Goal: Task Accomplishment & Management: Use online tool/utility

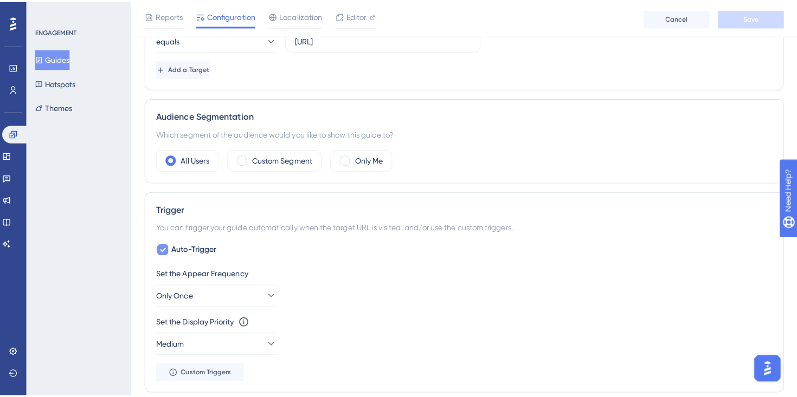
scroll to position [330, 0]
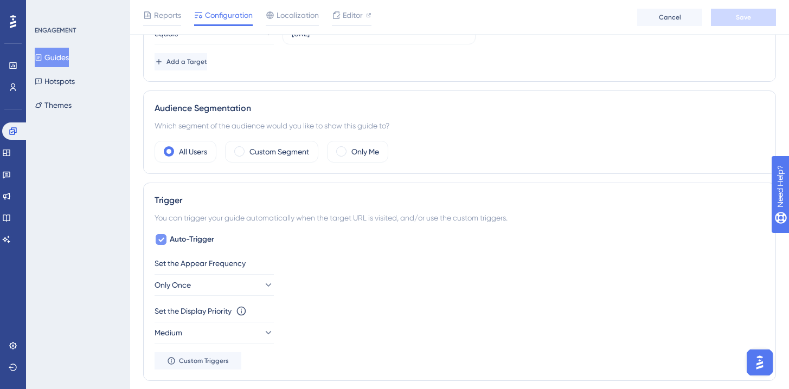
click at [164, 245] on div at bounding box center [161, 239] width 13 height 13
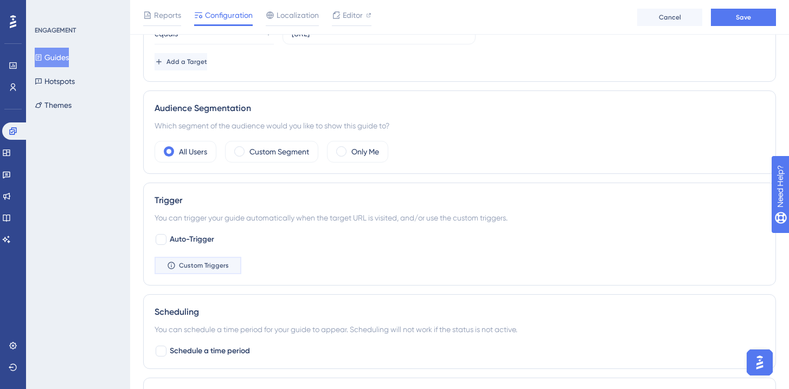
click at [192, 272] on button "Custom Triggers" at bounding box center [198, 265] width 87 height 17
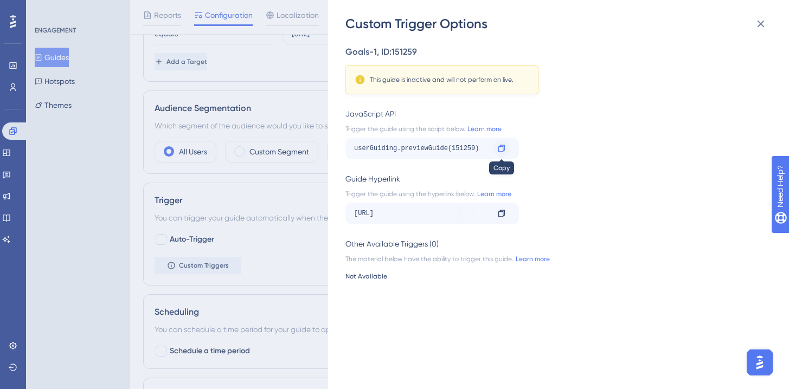
click at [503, 149] on icon at bounding box center [501, 148] width 7 height 7
click at [255, 206] on div "Custom Trigger Options Goals-1 , ID: 151259 This guide is inactive and will not…" at bounding box center [394, 194] width 789 height 389
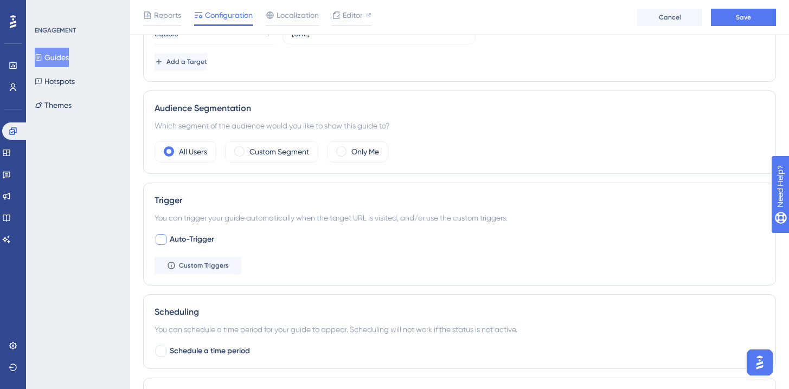
click at [183, 236] on span "Auto-Trigger" at bounding box center [192, 239] width 44 height 13
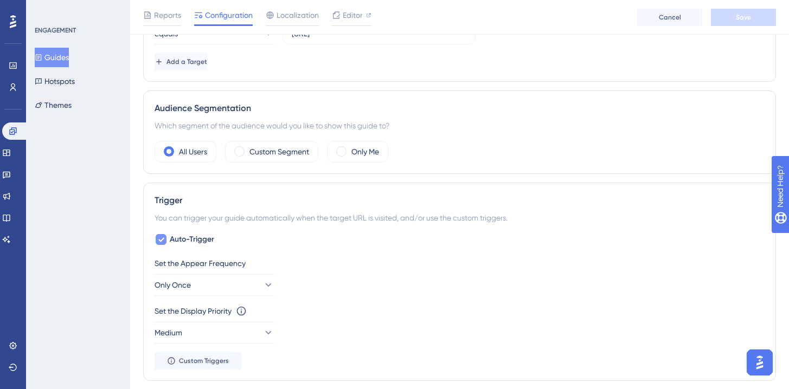
click at [183, 236] on span "Auto-Trigger" at bounding box center [192, 239] width 44 height 13
checkbox input "false"
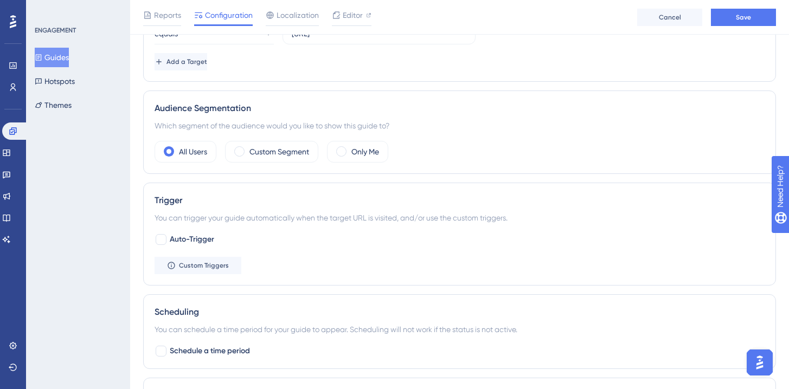
click at [54, 57] on button "Guides" at bounding box center [52, 58] width 34 height 20
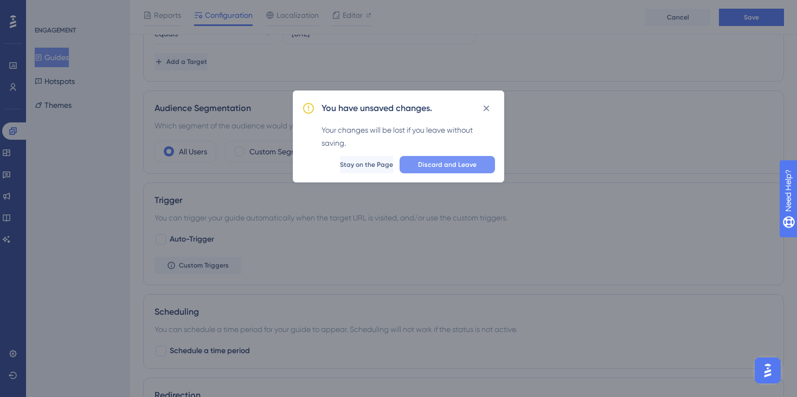
click at [435, 168] on span "Discard and Leave" at bounding box center [447, 164] width 59 height 9
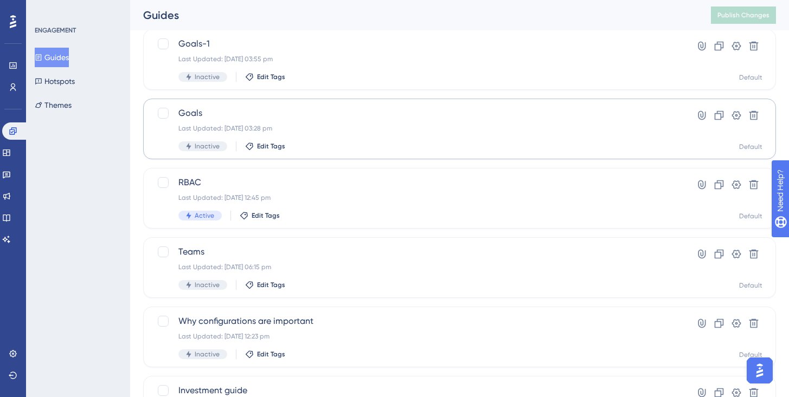
scroll to position [62, 0]
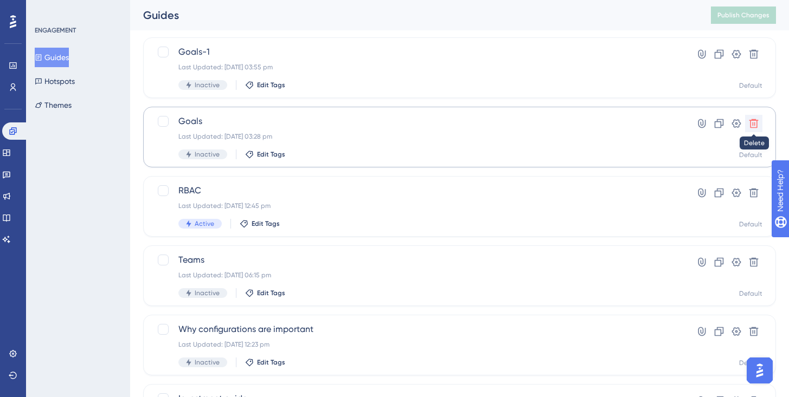
click at [749, 122] on icon at bounding box center [753, 123] width 11 height 11
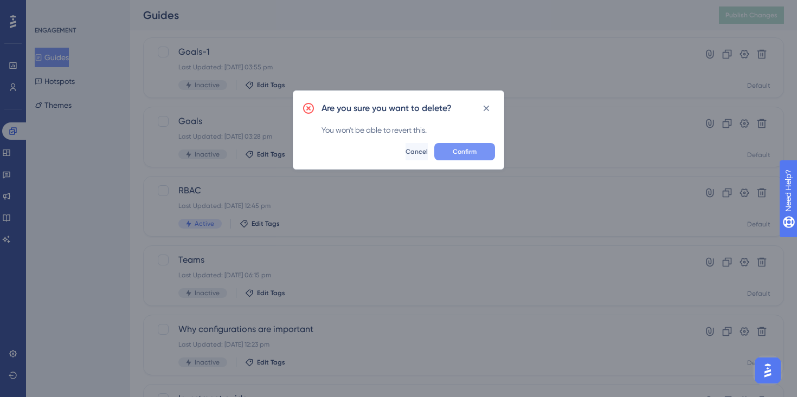
click at [453, 156] on button "Confirm" at bounding box center [464, 151] width 61 height 17
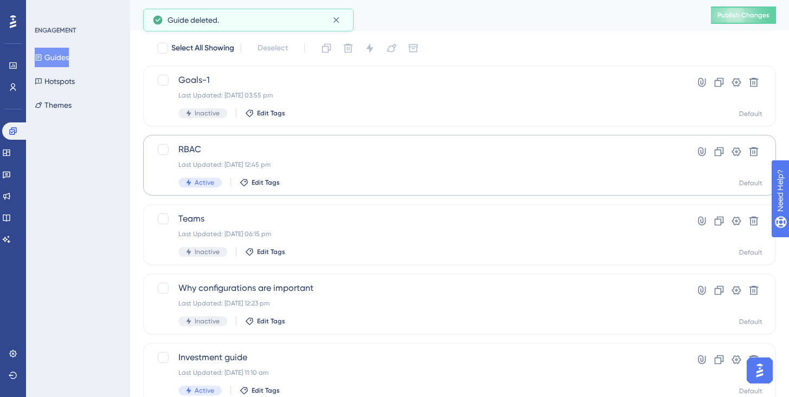
scroll to position [33, 0]
click at [363, 165] on div "Last Updated: 31 Jul 2025 12:45 pm" at bounding box center [416, 166] width 476 height 9
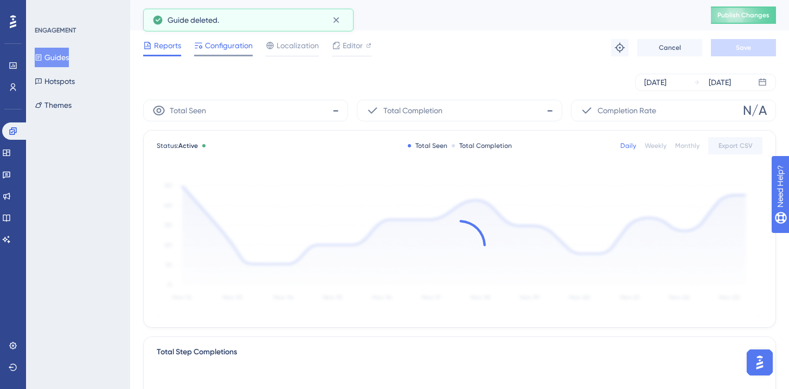
click at [243, 48] on span "Configuration" at bounding box center [229, 45] width 48 height 13
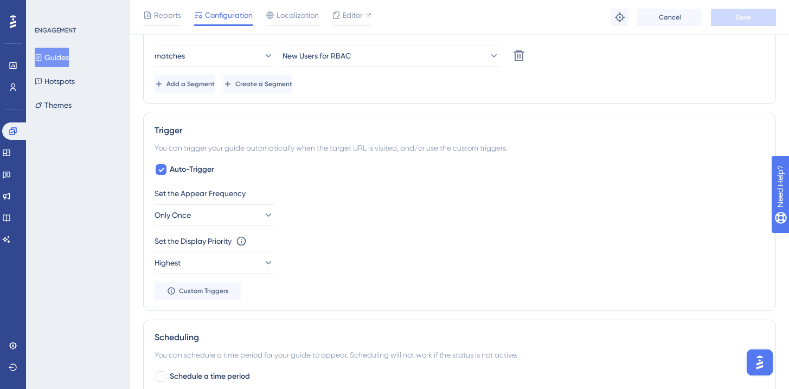
scroll to position [477, 0]
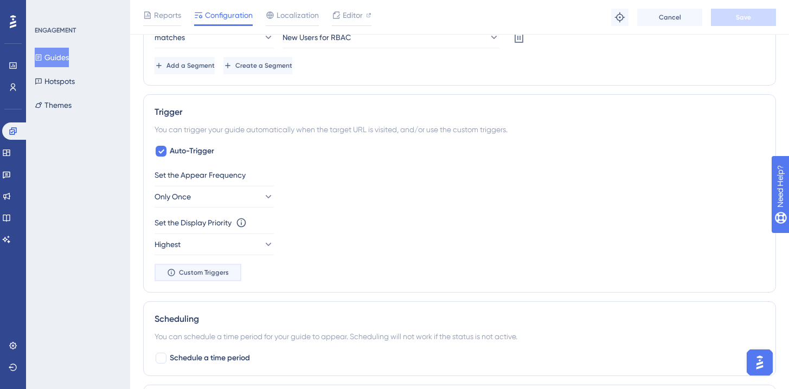
click at [217, 273] on span "Custom Triggers" at bounding box center [204, 272] width 50 height 9
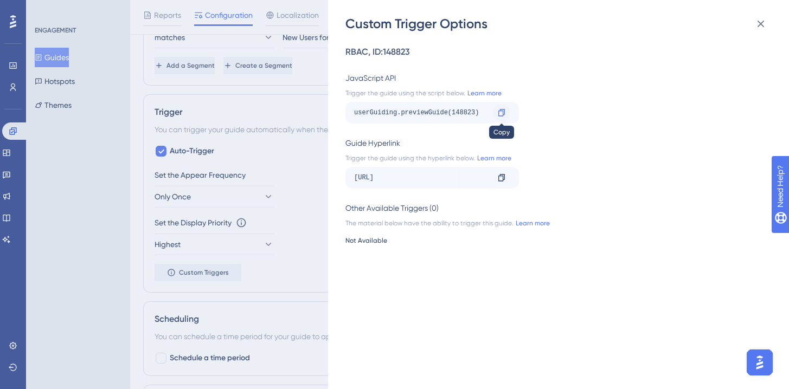
click at [504, 113] on icon at bounding box center [501, 112] width 7 height 7
click at [260, 68] on div "Custom Trigger Options RBAC , ID: 148823 JavaScript API Trigger the guide using…" at bounding box center [394, 194] width 789 height 389
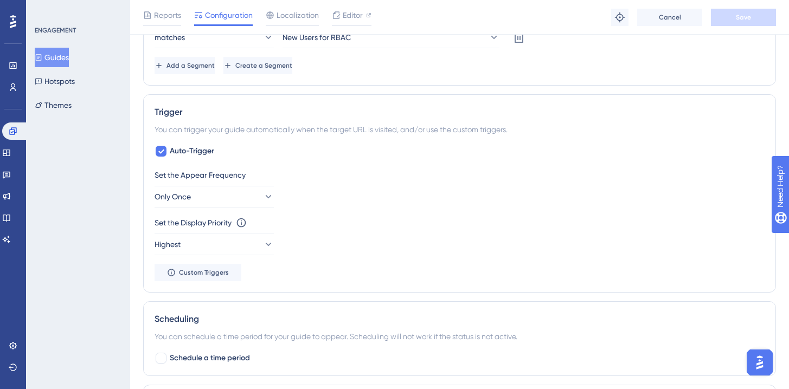
click at [69, 60] on button "Guides" at bounding box center [52, 58] width 34 height 20
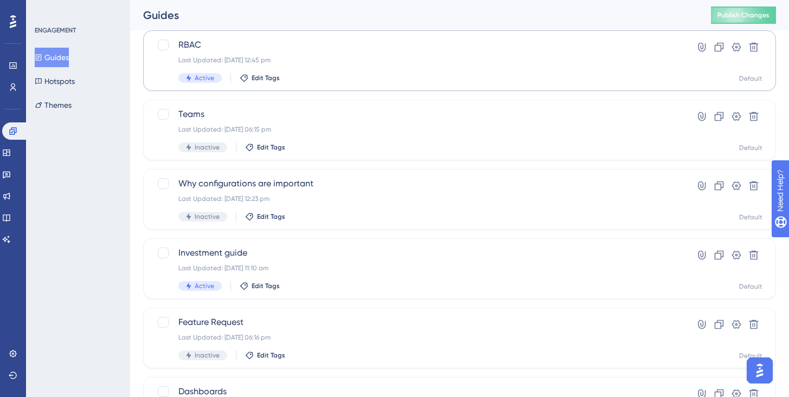
scroll to position [186, 0]
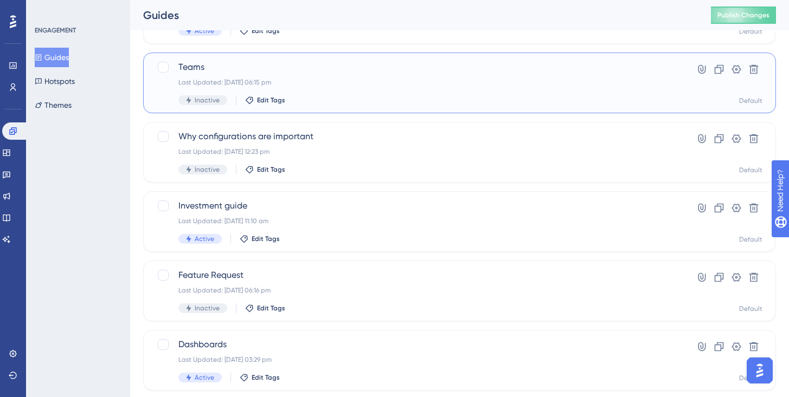
click at [374, 79] on div "Last Updated: 02 Sept 2025 06:15 pm" at bounding box center [416, 82] width 476 height 9
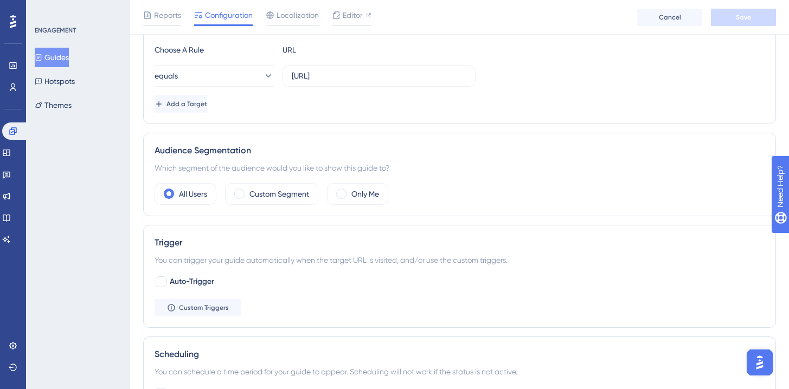
scroll to position [311, 0]
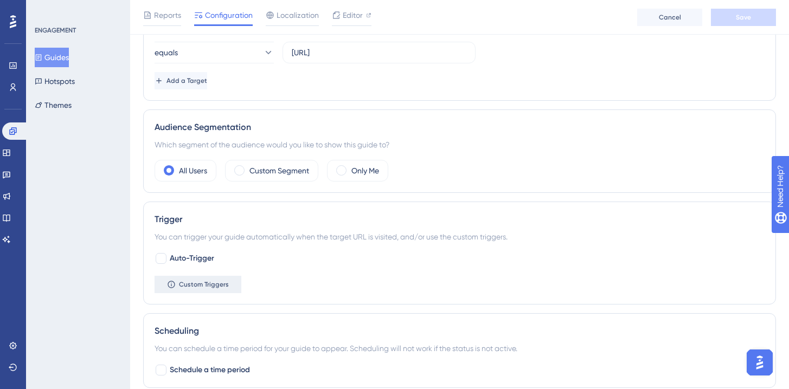
click at [219, 281] on span "Custom Triggers" at bounding box center [204, 284] width 50 height 9
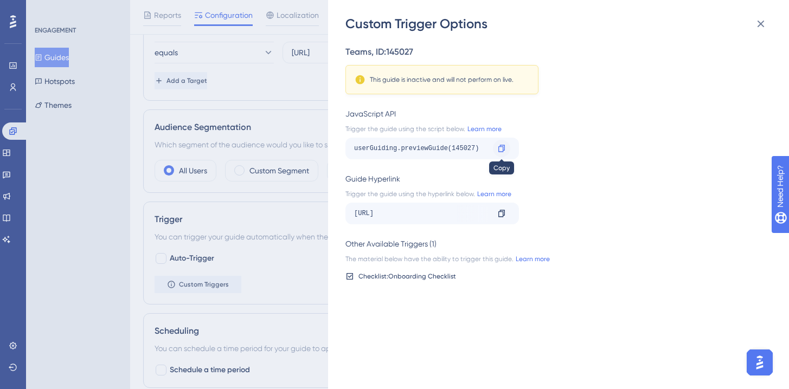
click at [500, 151] on icon at bounding box center [501, 148] width 9 height 9
click at [261, 174] on div "Custom Trigger Options Teams , ID: 145027 This guide is inactive and will not p…" at bounding box center [394, 194] width 789 height 389
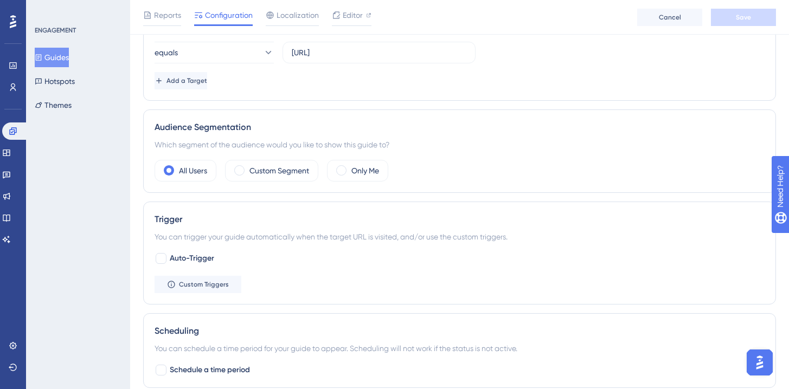
click at [57, 55] on button "Guides" at bounding box center [52, 58] width 34 height 20
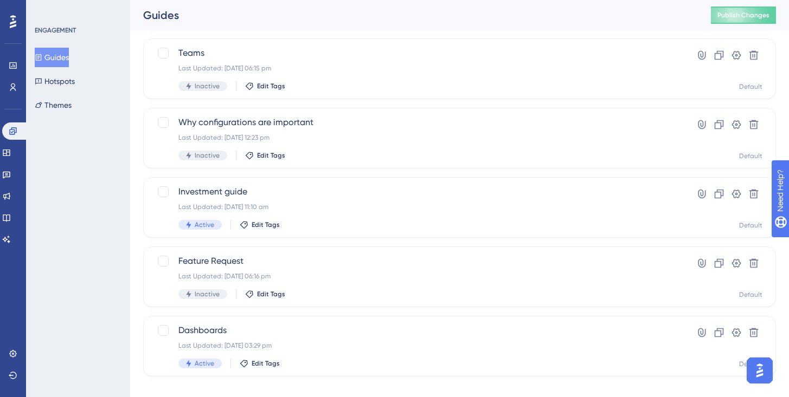
scroll to position [169, 0]
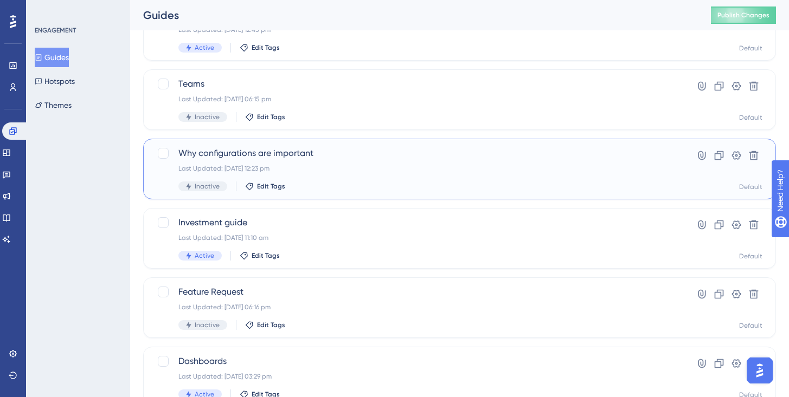
click at [303, 169] on div "Last Updated: 03 Sept 2025 12:23 pm" at bounding box center [416, 168] width 476 height 9
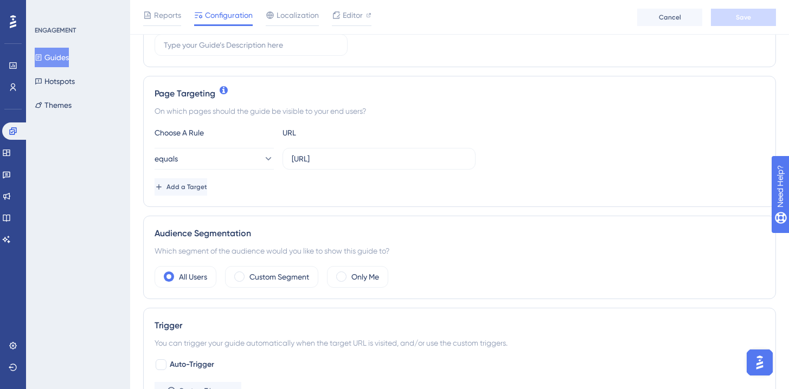
scroll to position [273, 0]
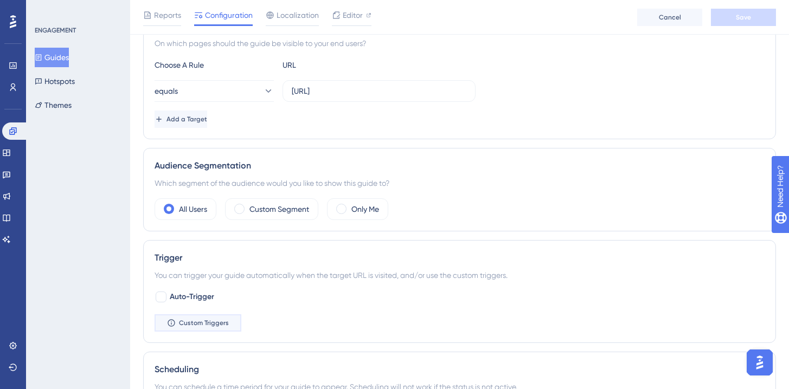
click at [223, 318] on button "Custom Triggers" at bounding box center [198, 322] width 87 height 17
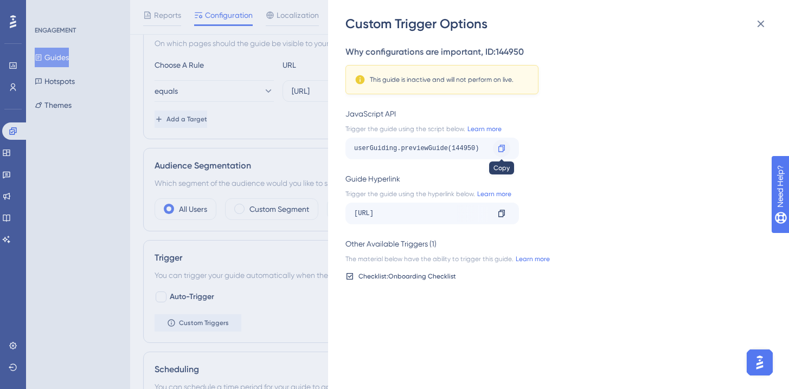
click at [502, 145] on icon at bounding box center [501, 148] width 7 height 7
click at [306, 224] on div "Custom Trigger Options Why configurations are important , ID: 144950 This guide…" at bounding box center [394, 194] width 789 height 389
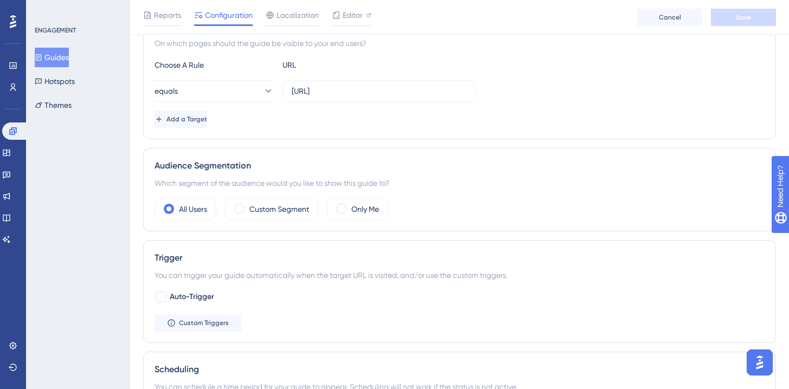
click at [57, 67] on div "Guides Hotspots Themes" at bounding box center [79, 81] width 88 height 67
click at [69, 56] on button "Guides" at bounding box center [52, 58] width 34 height 20
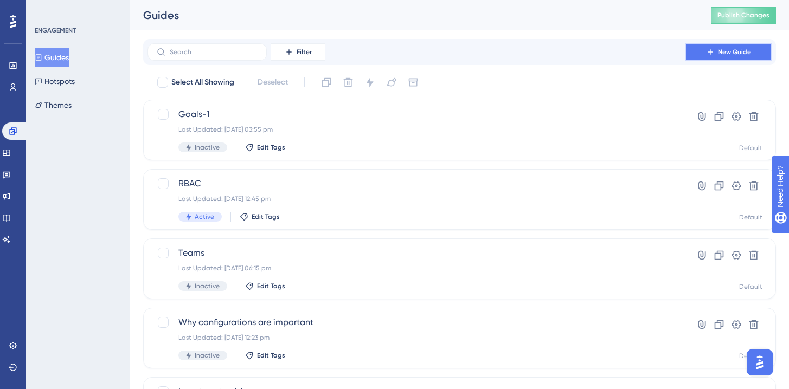
click at [698, 50] on button "New Guide" at bounding box center [728, 51] width 87 height 17
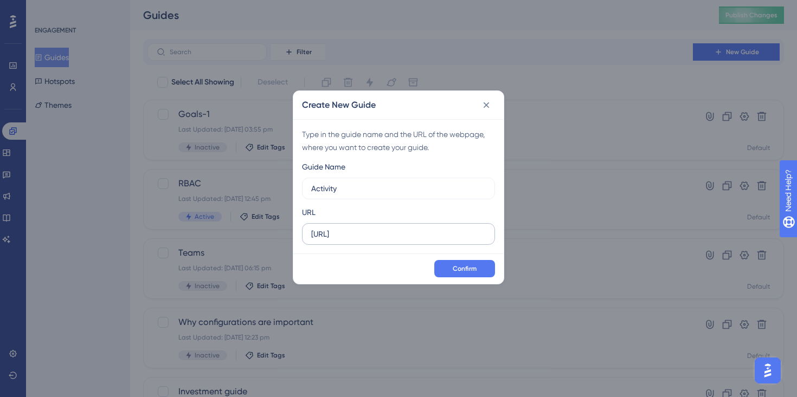
type input "Activity"
click at [399, 234] on input "https://app.hivel.ai" at bounding box center [398, 234] width 175 height 12
click at [359, 240] on label "https://app.hivel.ai" at bounding box center [398, 234] width 193 height 22
click at [359, 240] on input "https://app.hivel.ai" at bounding box center [398, 234] width 175 height 12
click at [359, 240] on label "https://app.hivel.ai" at bounding box center [398, 234] width 193 height 22
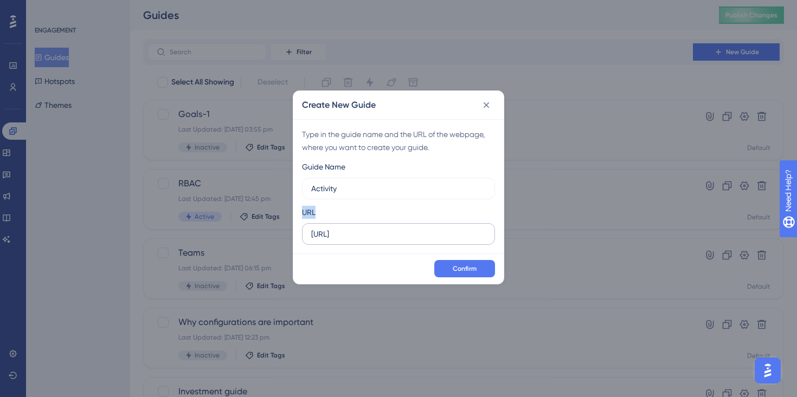
click at [359, 240] on input "https://app.hivel.ai" at bounding box center [398, 234] width 175 height 12
click at [359, 240] on label "https://app.hivel.ai" at bounding box center [398, 234] width 193 height 22
click at [359, 240] on input "https://app.hivel.ai" at bounding box center [398, 234] width 175 height 12
click at [361, 236] on input "https://app.hivel.ai" at bounding box center [398, 234] width 175 height 12
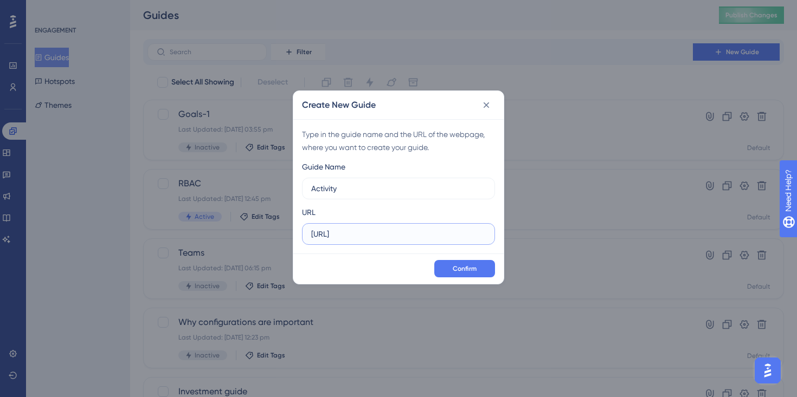
click at [361, 236] on input "https://app.hivel.ai" at bounding box center [398, 234] width 175 height 12
paste input "/dashboard/activity"
type input "https://app.hivel.ai/dashboard/activity"
click at [446, 265] on button "Confirm" at bounding box center [464, 268] width 61 height 17
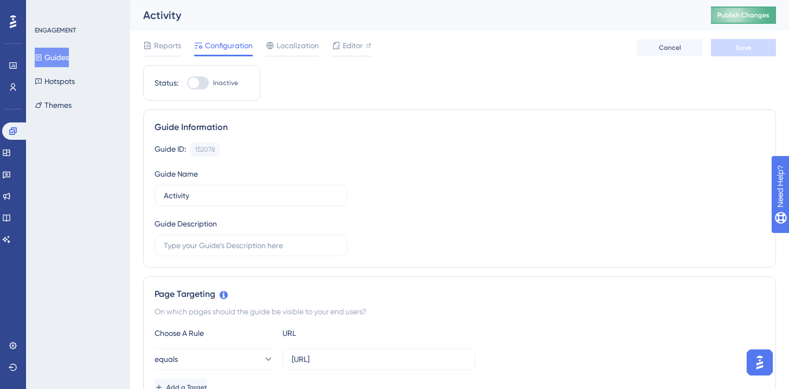
click at [745, 16] on span "Publish Changes" at bounding box center [743, 15] width 52 height 9
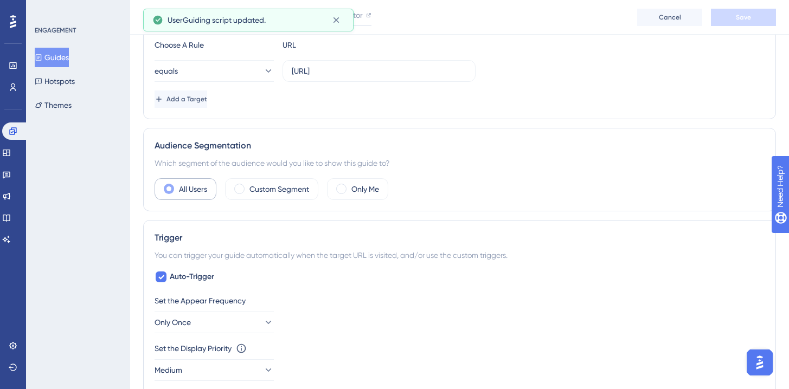
scroll to position [384, 0]
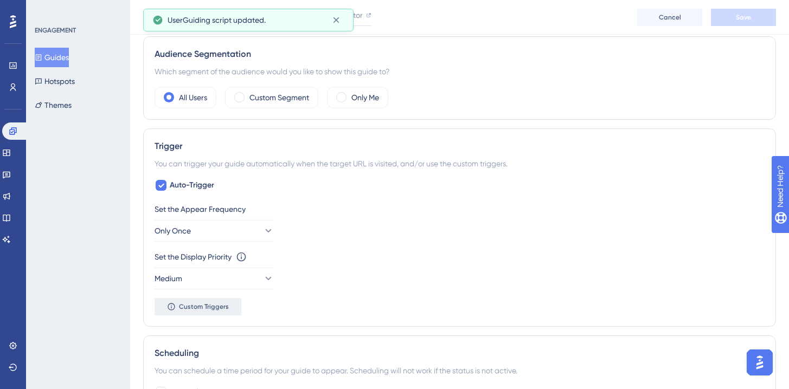
click at [199, 307] on span "Custom Triggers" at bounding box center [204, 307] width 50 height 9
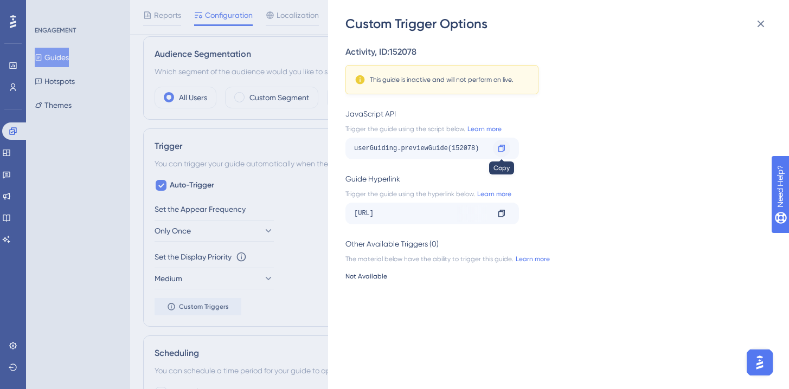
click at [502, 150] on icon at bounding box center [501, 148] width 9 height 9
click at [130, 52] on div "Custom Trigger Options Activity , ID: 152078 This guide is inactive and will no…" at bounding box center [394, 194] width 789 height 389
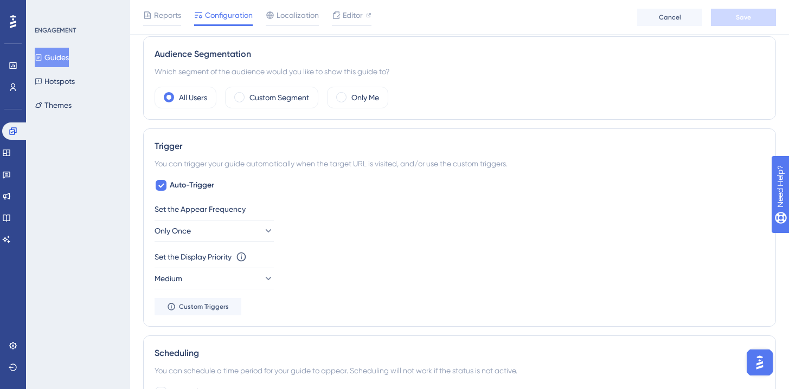
click at [56, 54] on button "Guides" at bounding box center [52, 58] width 34 height 20
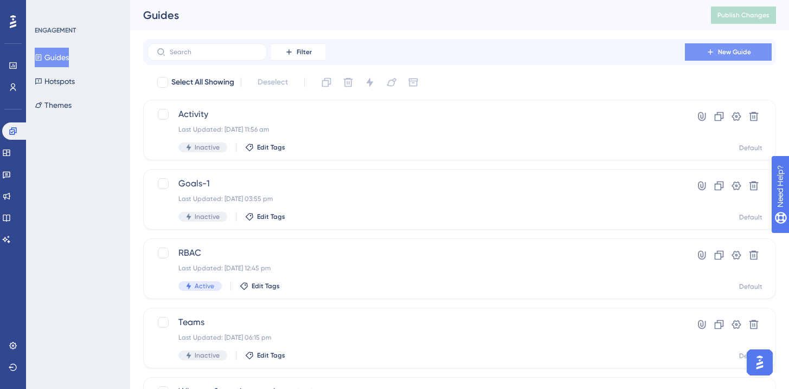
click at [693, 55] on button "New Guide" at bounding box center [728, 51] width 87 height 17
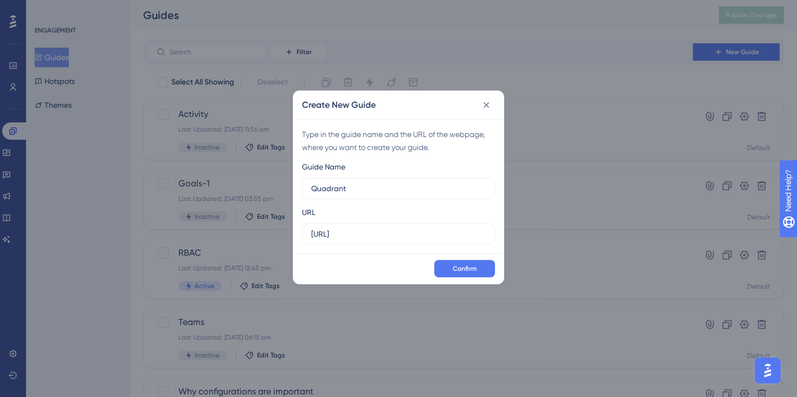
type input "Quadrant"
click at [342, 250] on div "Type in the guide name and the URL of the webpage, where you want to create you…" at bounding box center [398, 186] width 210 height 134
click at [342, 241] on label "https://app.hivel.ai" at bounding box center [398, 234] width 193 height 22
click at [342, 240] on input "https://app.hivel.ai" at bounding box center [398, 234] width 175 height 12
click at [342, 241] on label "https://app.hivel.ai" at bounding box center [398, 234] width 193 height 22
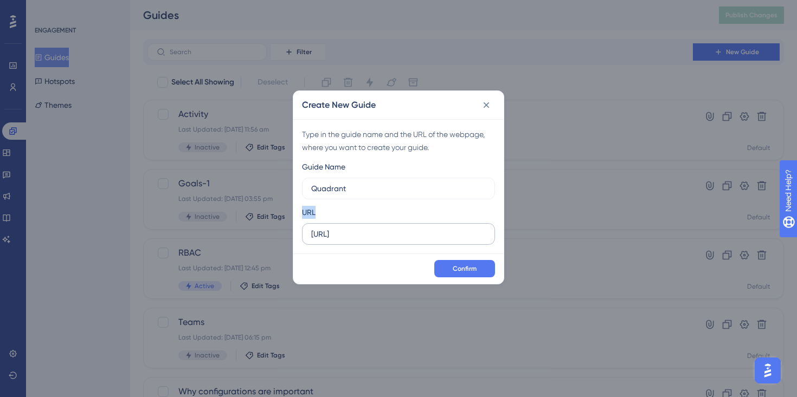
click at [342, 240] on input "https://app.hivel.ai" at bounding box center [398, 234] width 175 height 12
click at [342, 241] on label "https://app.hivel.ai" at bounding box center [398, 234] width 193 height 22
click at [342, 240] on input "https://app.hivel.ai" at bounding box center [398, 234] width 175 height 12
click at [342, 241] on label "https://app.hivel.ai" at bounding box center [398, 234] width 193 height 22
click at [342, 240] on input "https://app.hivel.ai" at bounding box center [398, 234] width 175 height 12
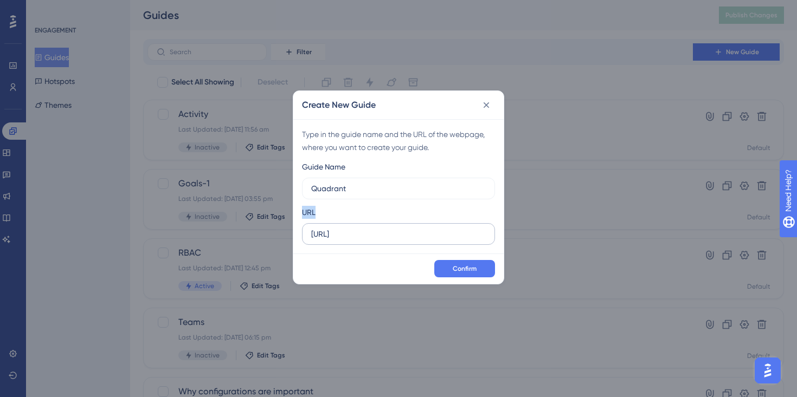
click at [342, 241] on label "https://app.hivel.ai" at bounding box center [398, 234] width 193 height 22
click at [342, 240] on input "https://app.hivel.ai" at bounding box center [398, 234] width 175 height 12
click at [342, 238] on input "https://app.hivel.ai" at bounding box center [398, 234] width 175 height 12
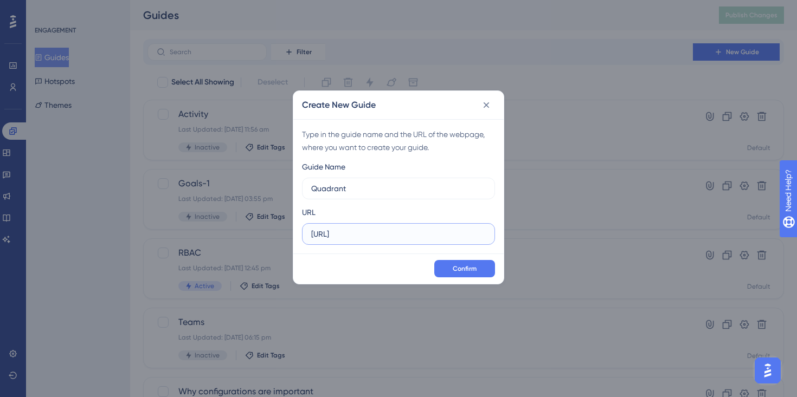
paste input "/dashboard/hivel-quadrant"
type input "https://app.hivel.ai/dashboard/hivel-quadrant"
click at [472, 267] on span "Confirm" at bounding box center [465, 269] width 24 height 9
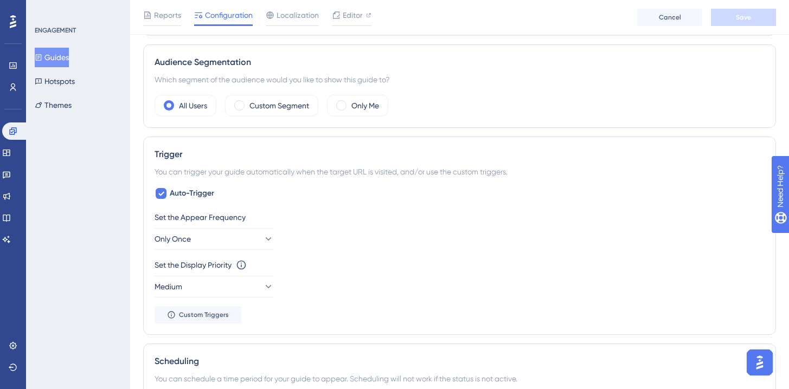
scroll to position [382, 0]
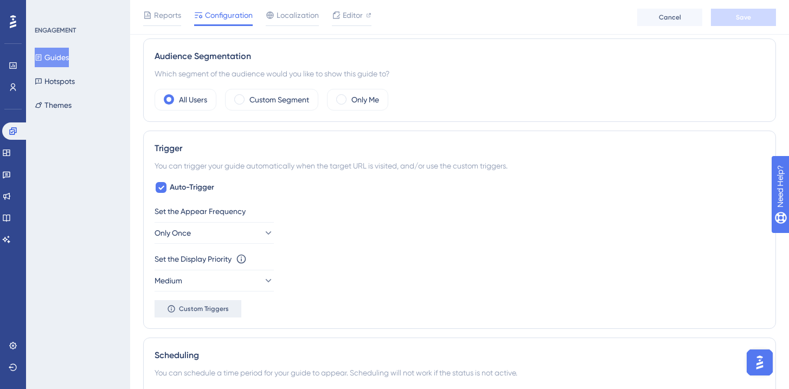
click at [210, 316] on button "Custom Triggers" at bounding box center [198, 308] width 87 height 17
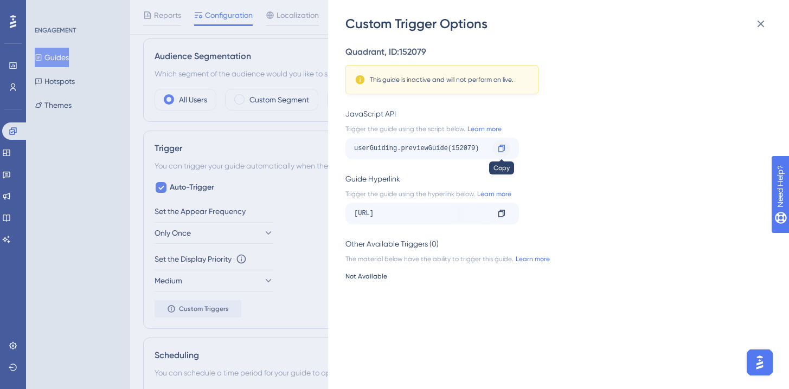
click at [500, 147] on icon at bounding box center [501, 148] width 7 height 7
click at [760, 26] on icon at bounding box center [760, 23] width 13 height 13
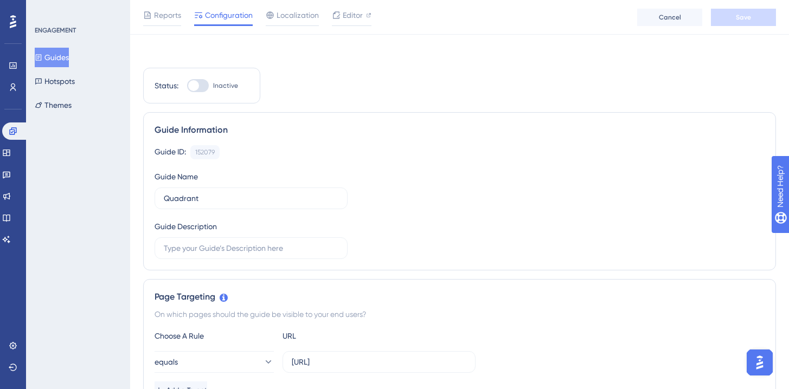
scroll to position [0, 0]
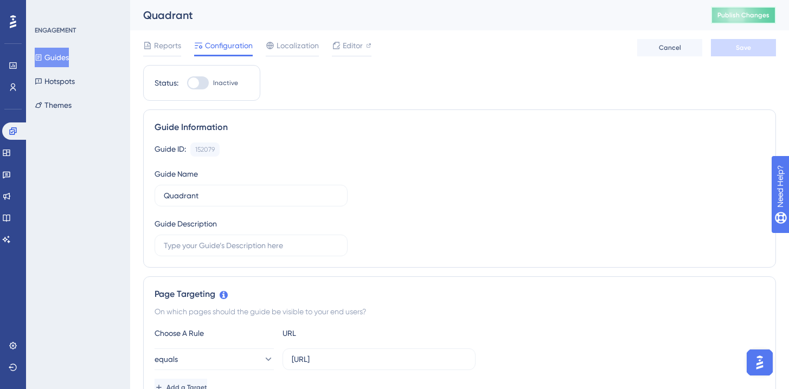
click at [740, 13] on span "Publish Changes" at bounding box center [743, 15] width 52 height 9
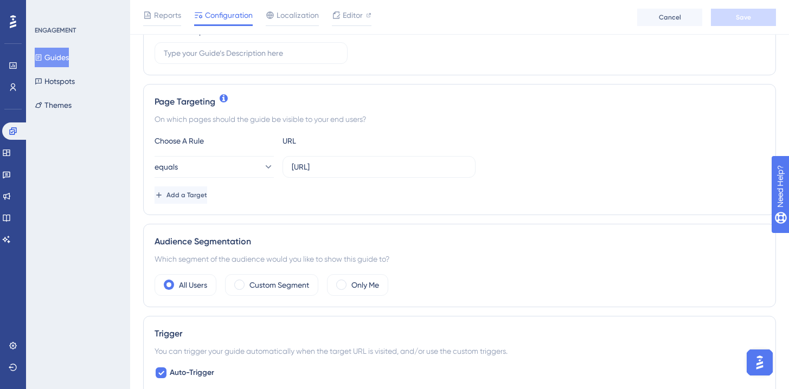
scroll to position [199, 1]
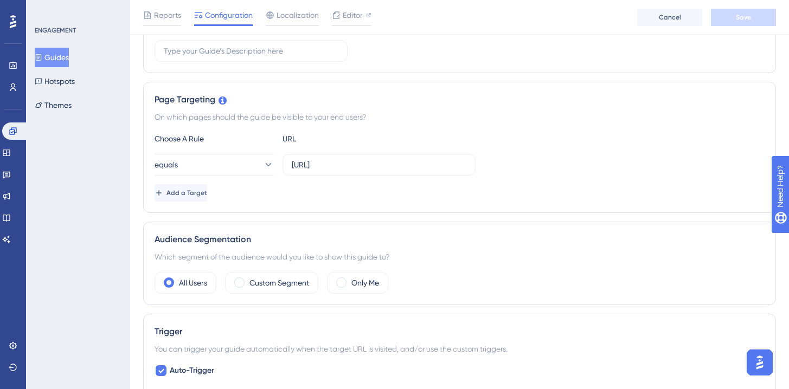
click at [68, 59] on button "Guides" at bounding box center [52, 58] width 34 height 20
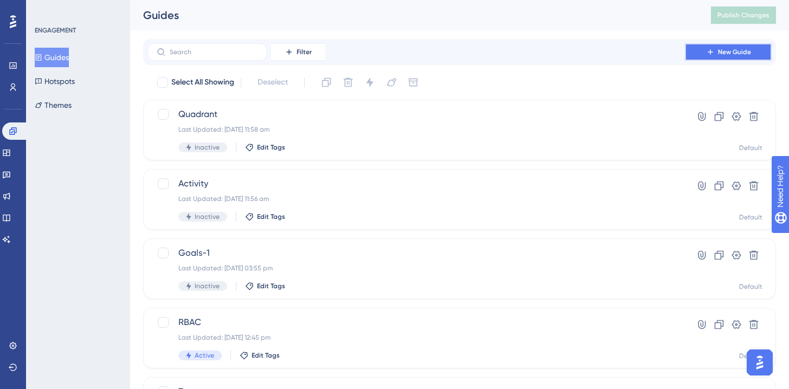
click at [722, 54] on span "New Guide" at bounding box center [734, 52] width 33 height 9
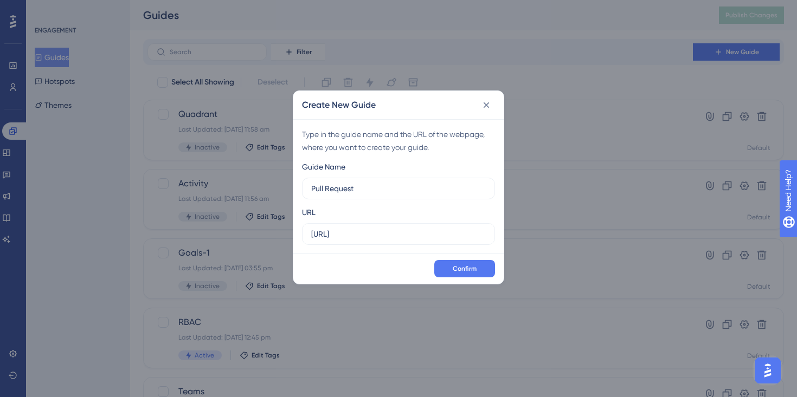
type input "Pull Request"
click at [348, 234] on input "https://app.hivel.ai" at bounding box center [398, 234] width 175 height 12
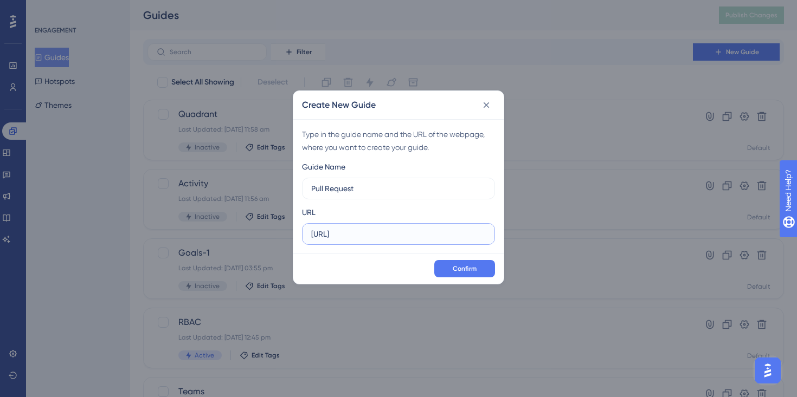
paste input "/dashboard/pull-requests"
type input "https://app.hivel.ai/dashboard/pull-requests"
click at [473, 264] on button "Confirm" at bounding box center [464, 268] width 61 height 17
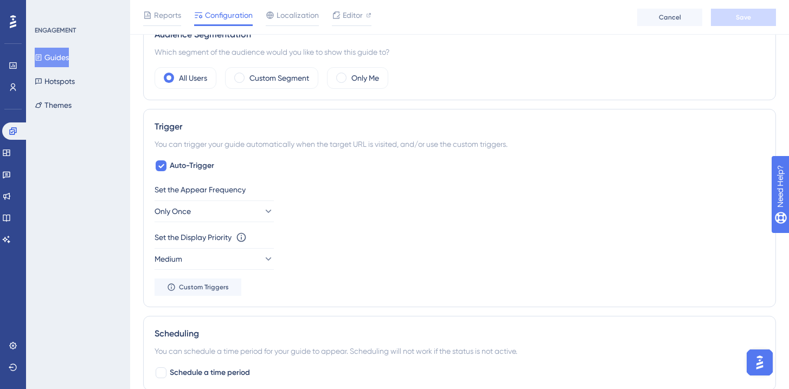
scroll to position [416, 0]
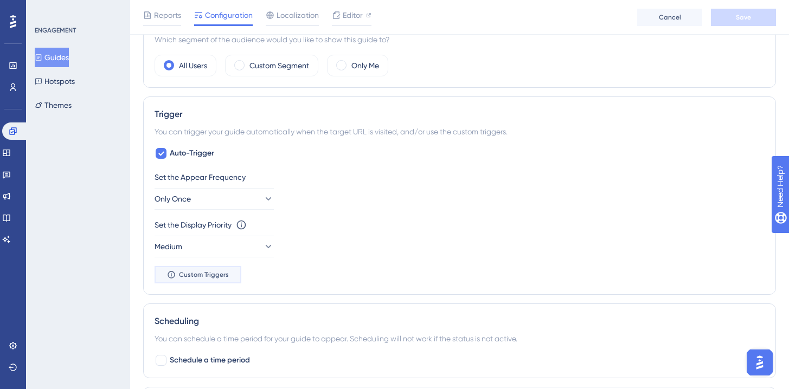
click at [231, 276] on button "Custom Triggers" at bounding box center [198, 274] width 87 height 17
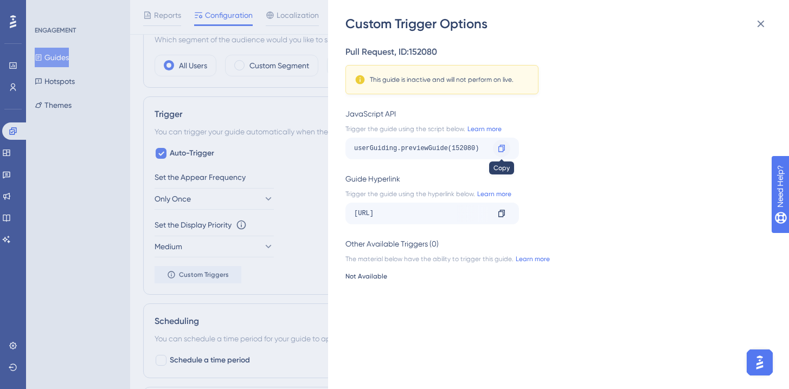
click at [504, 148] on icon at bounding box center [501, 148] width 9 height 9
click at [219, 76] on div "Custom Trigger Options Pull Request , ID: 152080 This guide is inactive and wil…" at bounding box center [394, 194] width 789 height 389
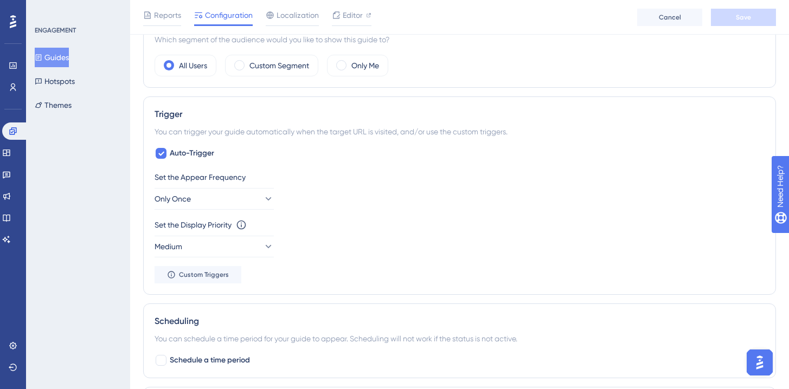
click at [69, 60] on button "Guides" at bounding box center [52, 58] width 34 height 20
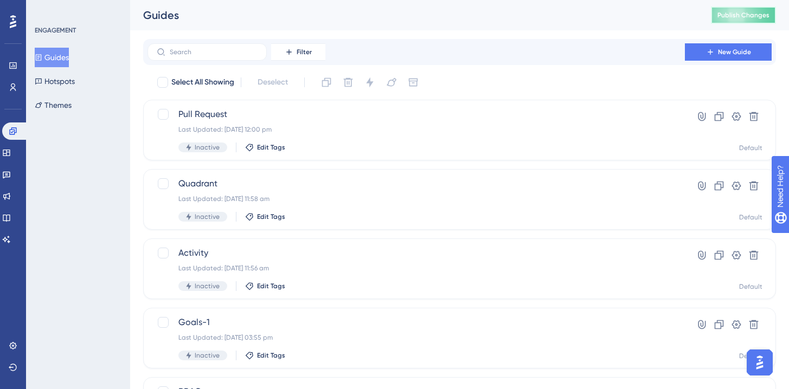
click at [741, 10] on button "Publish Changes" at bounding box center [743, 15] width 65 height 17
click at [697, 52] on button "New Guide" at bounding box center [728, 51] width 87 height 17
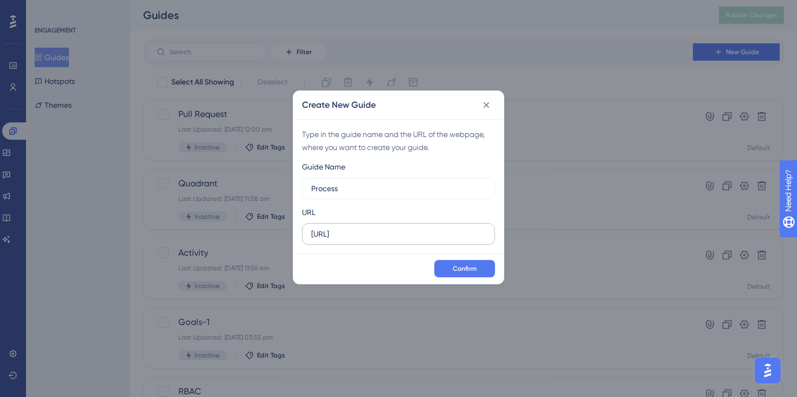
type input "Process"
click at [350, 226] on label "https://app.hivel.ai" at bounding box center [398, 234] width 193 height 22
click at [350, 228] on input "https://app.hivel.ai" at bounding box center [398, 234] width 175 height 12
click at [350, 226] on label "https://app.hivel.ai" at bounding box center [398, 234] width 193 height 22
click at [350, 228] on input "https://app.hivel.ai" at bounding box center [398, 234] width 175 height 12
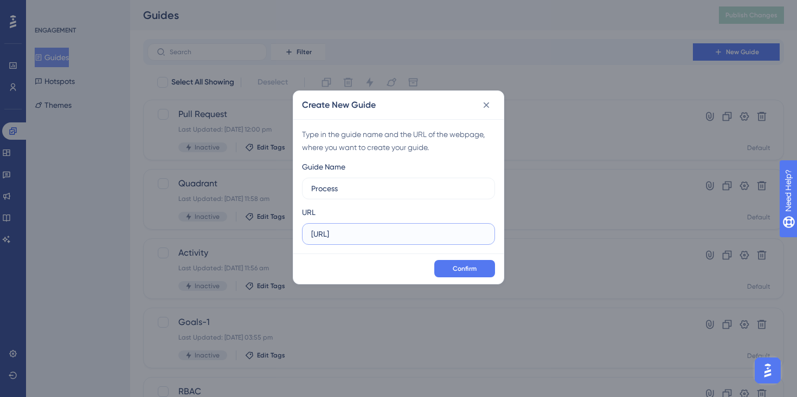
click at [350, 228] on input "https://app.hivel.ai" at bounding box center [398, 234] width 175 height 12
paste input "/dashboard/process"
type input "https://app.hivel.ai/dashboard/process"
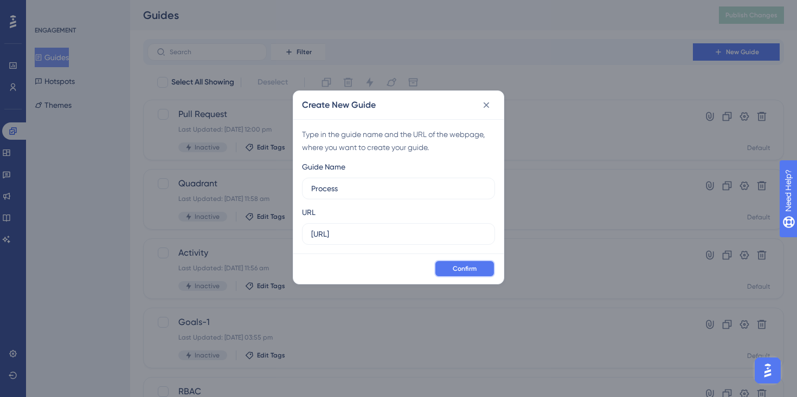
click at [458, 267] on span "Confirm" at bounding box center [465, 269] width 24 height 9
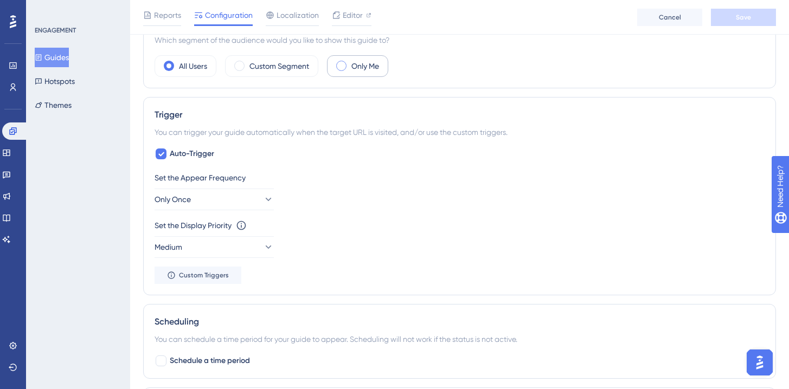
scroll to position [426, 0]
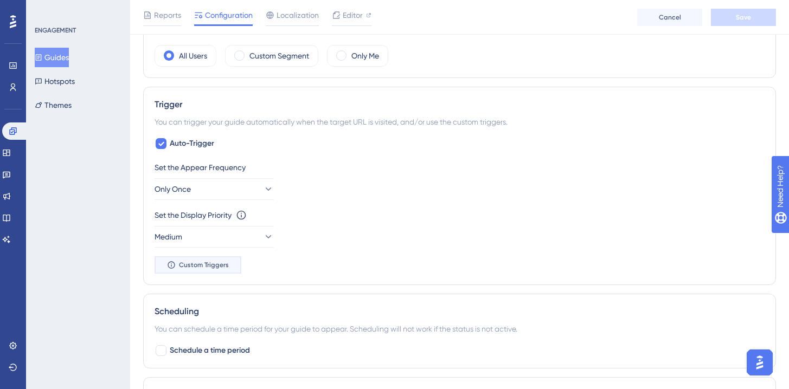
click at [221, 257] on button "Custom Triggers" at bounding box center [198, 264] width 87 height 17
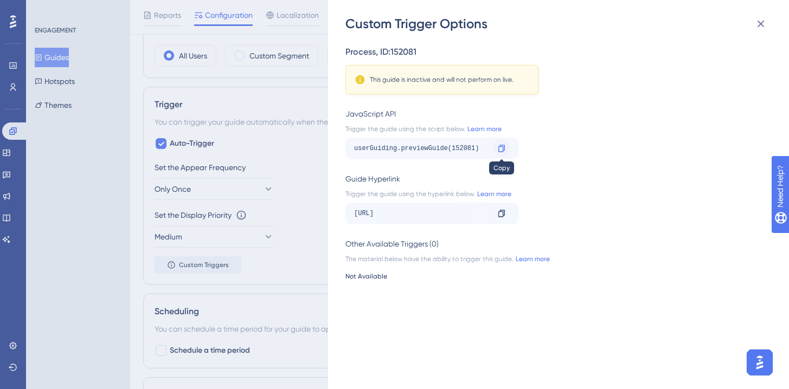
click at [501, 151] on icon at bounding box center [501, 148] width 9 height 9
click at [232, 70] on div "Custom Trigger Options Process , ID: 152081 This guide is inactive and will not…" at bounding box center [394, 194] width 789 height 389
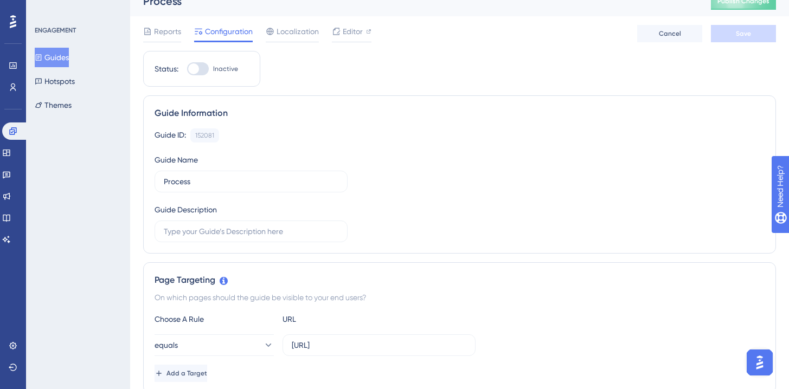
scroll to position [0, 0]
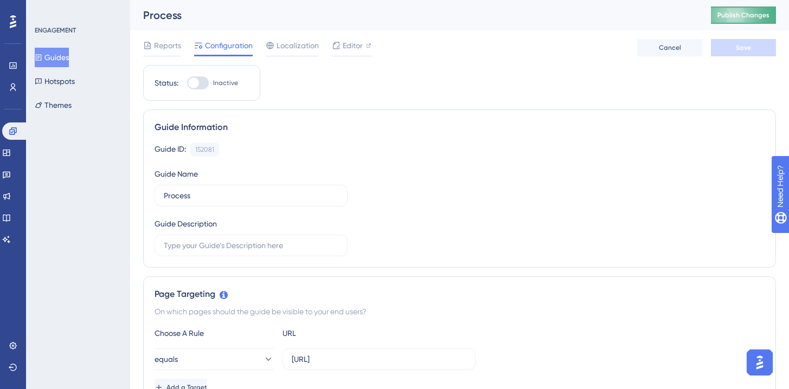
click at [756, 9] on button "Publish Changes" at bounding box center [743, 15] width 65 height 17
click at [55, 65] on button "Guides" at bounding box center [52, 58] width 34 height 20
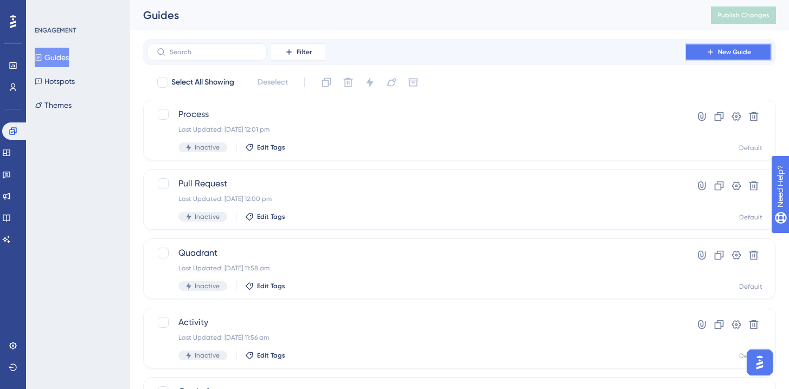
click at [695, 49] on button "New Guide" at bounding box center [728, 51] width 87 height 17
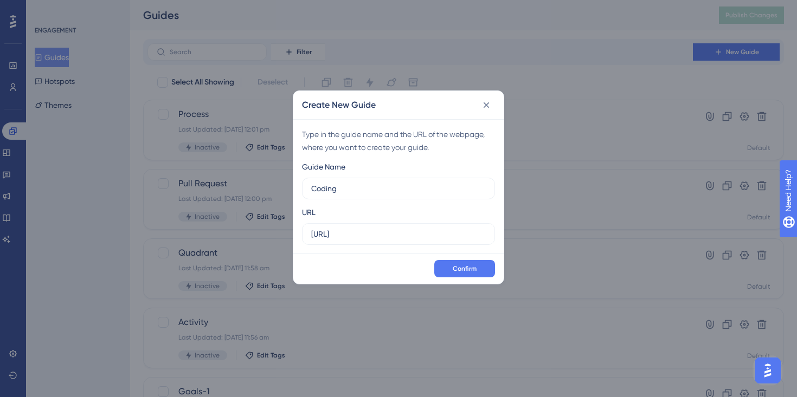
type input "Coding"
click at [344, 228] on input "https://app.hivel.ai" at bounding box center [398, 234] width 175 height 12
click at [344, 230] on input "https://app.hivel.ai" at bounding box center [398, 234] width 175 height 12
click at [344, 231] on input "https://app.hivel.ai" at bounding box center [398, 234] width 175 height 12
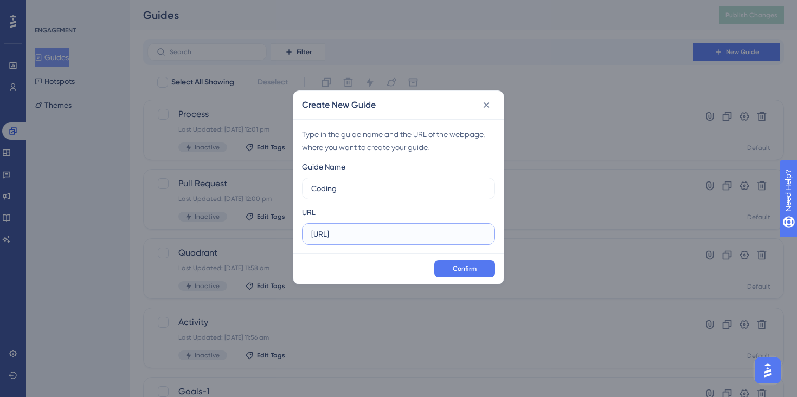
paste input "/dashboard/coding"
type input "https://app.hivel.ai/dashboard/coding"
click at [458, 265] on span "Confirm" at bounding box center [465, 269] width 24 height 9
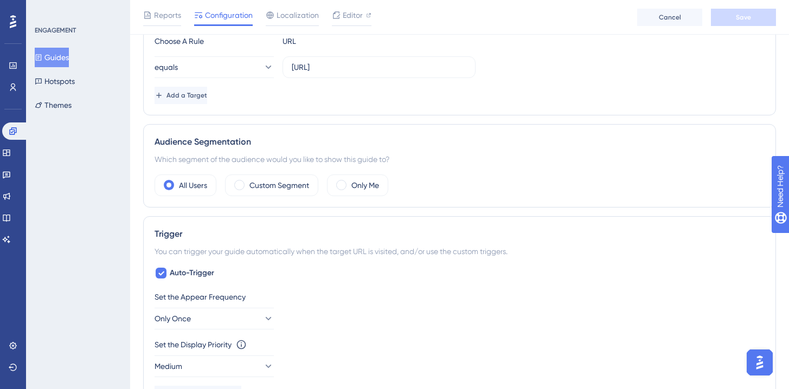
scroll to position [382, 0]
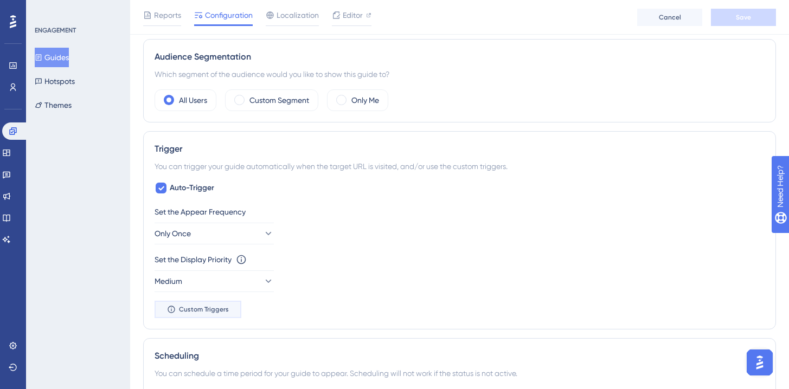
click at [218, 313] on span "Custom Triggers" at bounding box center [204, 309] width 50 height 9
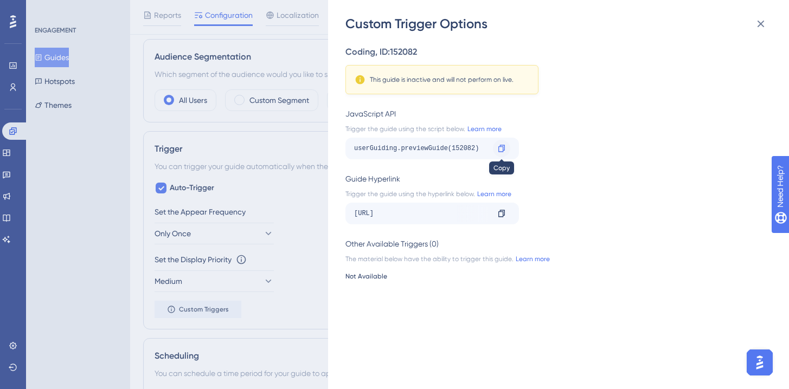
click at [505, 145] on icon at bounding box center [501, 148] width 9 height 9
click at [283, 188] on div "Custom Trigger Options Coding , ID: 152082 This guide is inactive and will not …" at bounding box center [394, 194] width 789 height 389
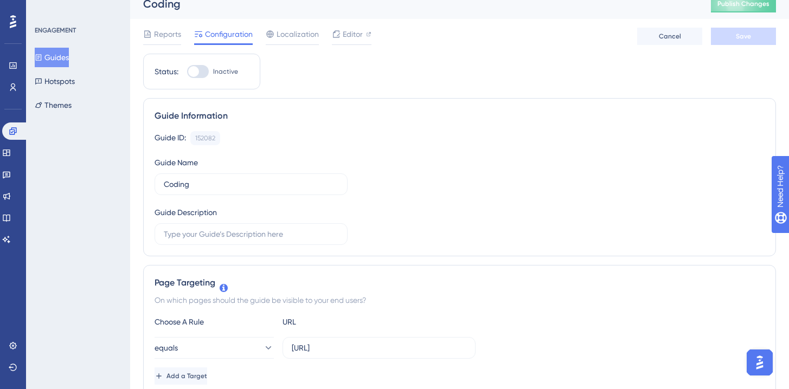
scroll to position [0, 0]
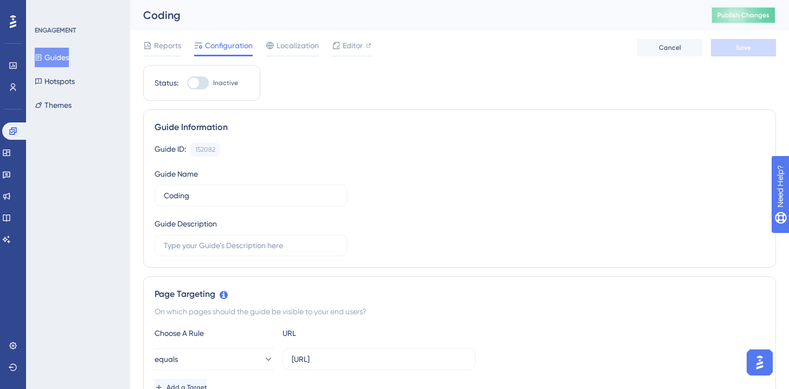
click at [737, 10] on button "Publish Changes" at bounding box center [743, 15] width 65 height 17
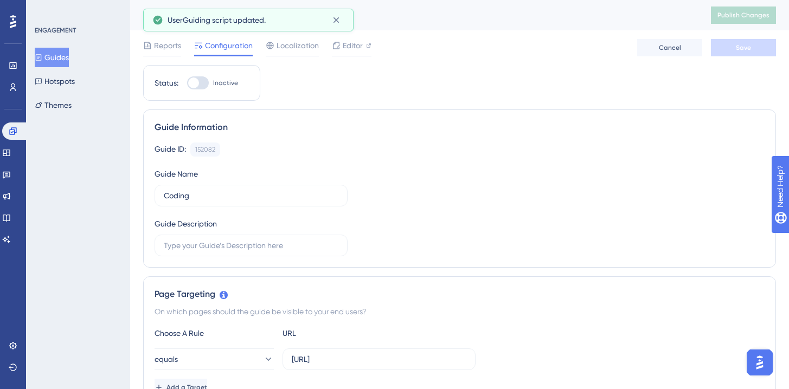
click at [69, 60] on button "Guides" at bounding box center [52, 58] width 34 height 20
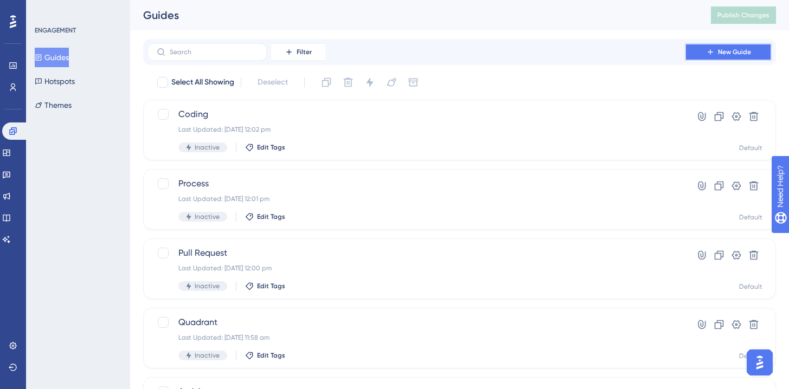
click at [702, 49] on button "New Guide" at bounding box center [728, 51] width 87 height 17
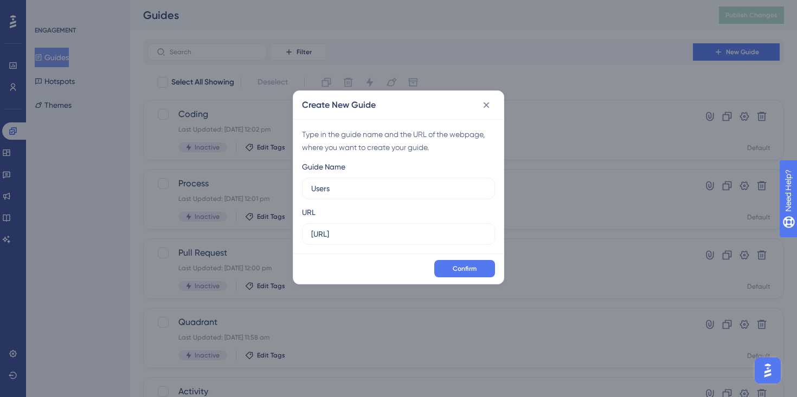
type input "Users"
click at [361, 230] on input "https://app.hivel.ai" at bounding box center [398, 234] width 175 height 12
paste input "/settings/users"
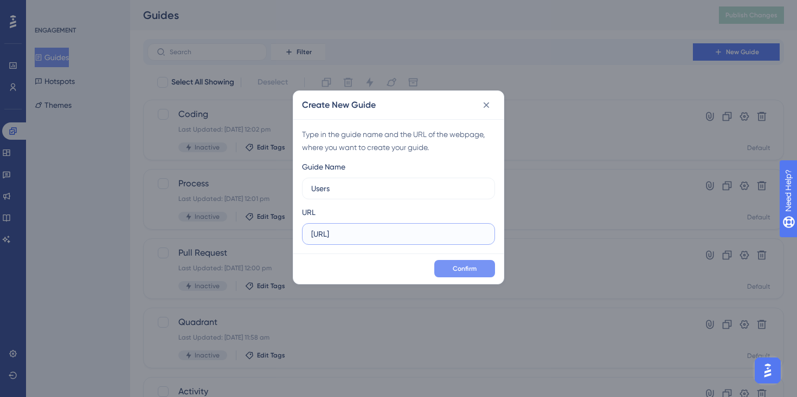
type input "https://app.hivel.ai/settings/users"
click at [461, 272] on span "Confirm" at bounding box center [465, 269] width 24 height 9
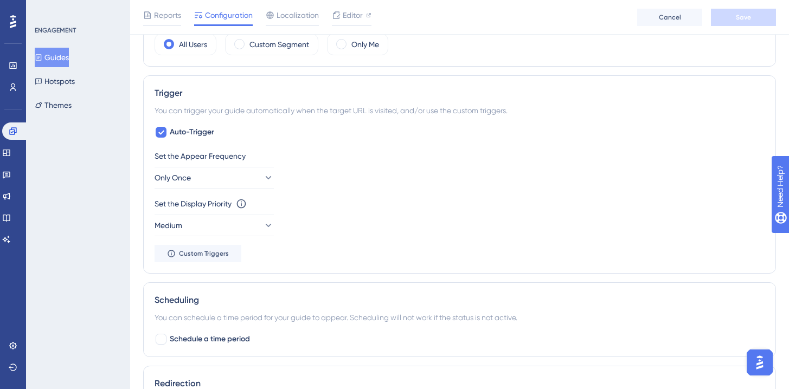
scroll to position [445, 0]
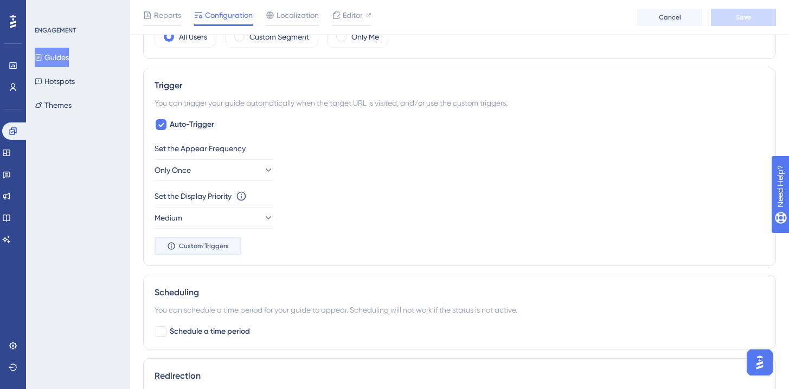
click at [213, 247] on span "Custom Triggers" at bounding box center [204, 246] width 50 height 9
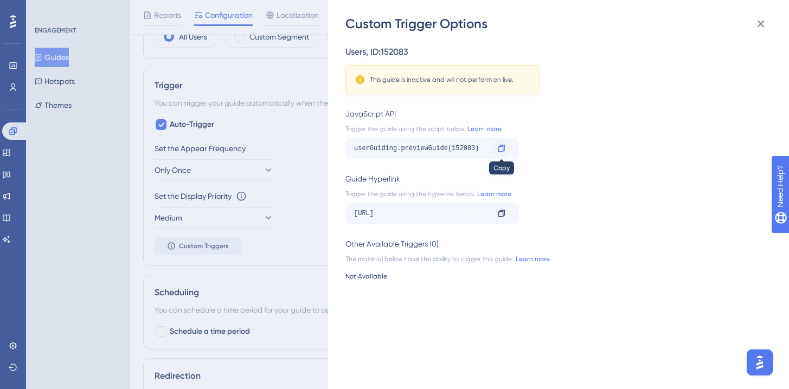
click at [494, 145] on div at bounding box center [501, 148] width 17 height 17
click at [282, 156] on div "Custom Trigger Options Users , ID: 152083 This guide is inactive and will not p…" at bounding box center [394, 194] width 789 height 389
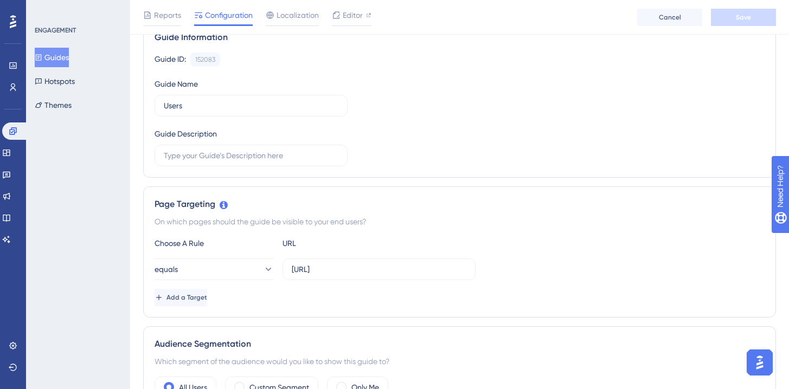
scroll to position [0, 0]
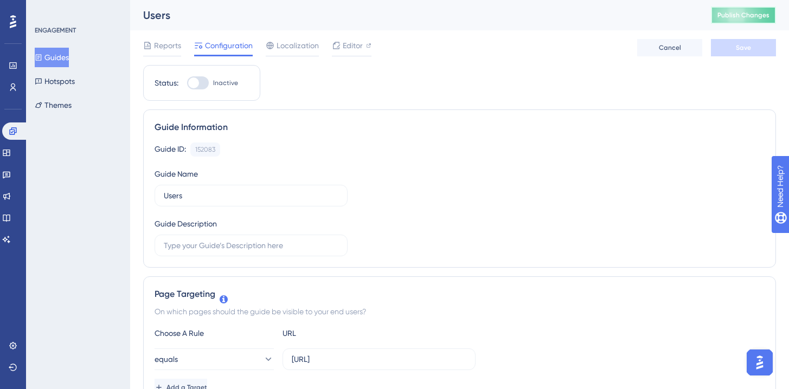
click at [753, 13] on span "Publish Changes" at bounding box center [743, 15] width 52 height 9
click at [63, 57] on button "Guides" at bounding box center [52, 58] width 34 height 20
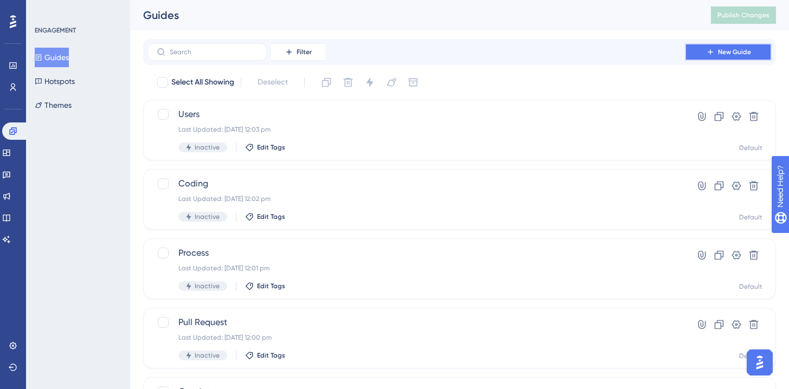
click at [710, 54] on icon at bounding box center [710, 52] width 9 height 9
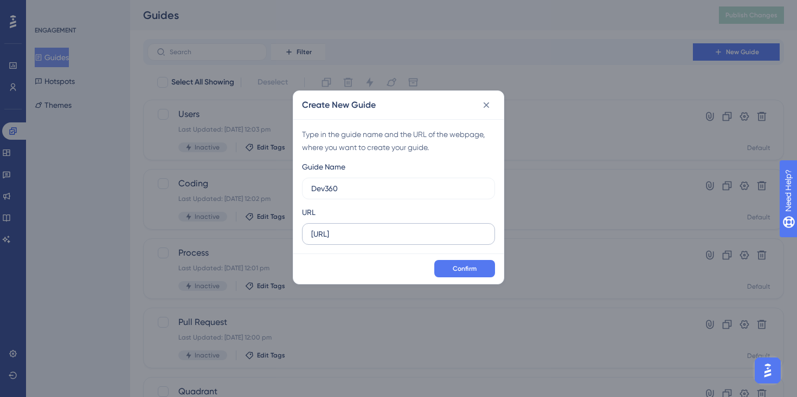
type input "Dev360"
click at [369, 232] on input "https://app.hivel.ai" at bounding box center [398, 234] width 175 height 12
paste input "/dashboard/dev-360"
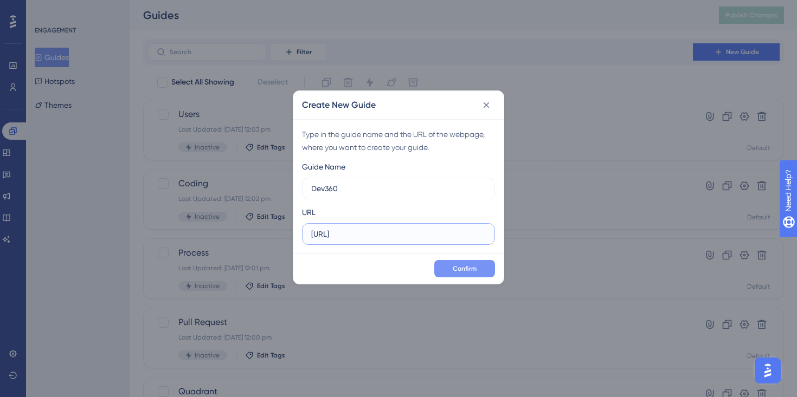
type input "https://app.hivel.ai/dashboard/dev-360"
click at [473, 265] on span "Confirm" at bounding box center [465, 269] width 24 height 9
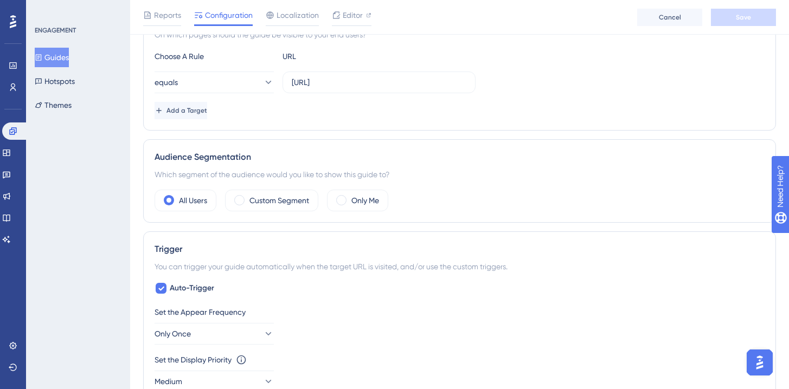
scroll to position [431, 0]
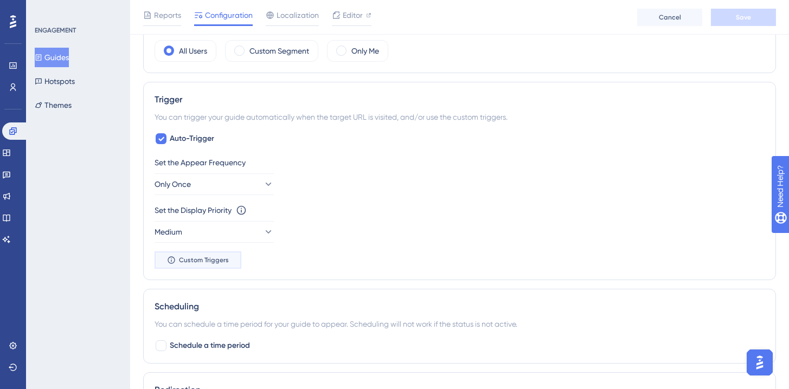
click at [206, 265] on button "Custom Triggers" at bounding box center [198, 260] width 87 height 17
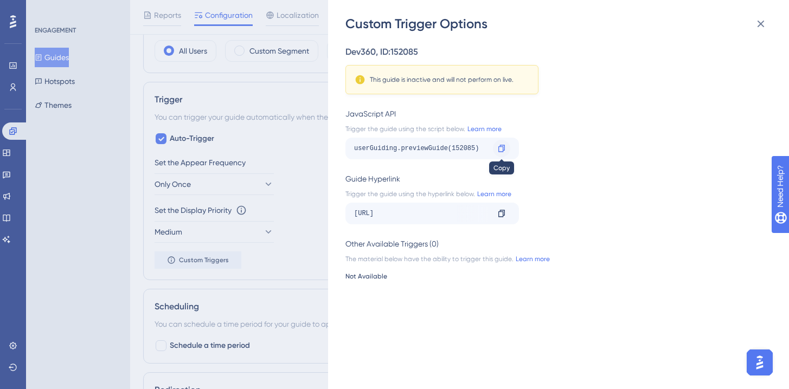
click at [498, 149] on icon at bounding box center [501, 148] width 9 height 9
click at [272, 218] on div "Custom Trigger Options Dev360 , ID: 152085 This guide is inactive and will not …" at bounding box center [394, 194] width 789 height 389
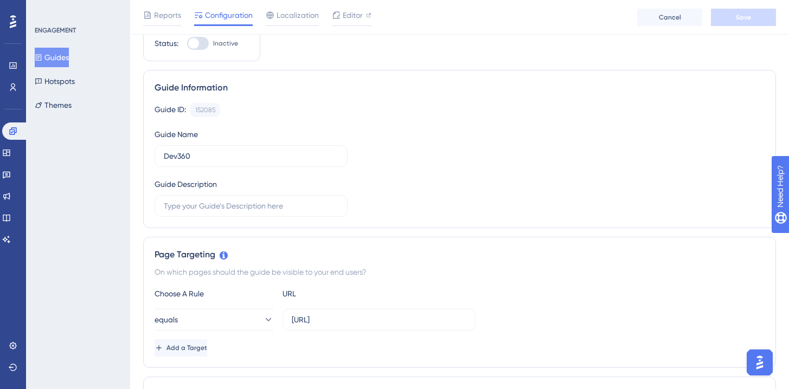
scroll to position [0, 0]
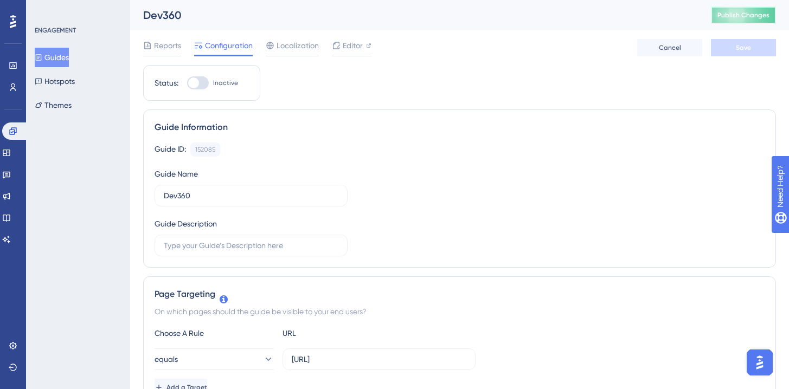
click at [760, 11] on span "Publish Changes" at bounding box center [743, 15] width 52 height 9
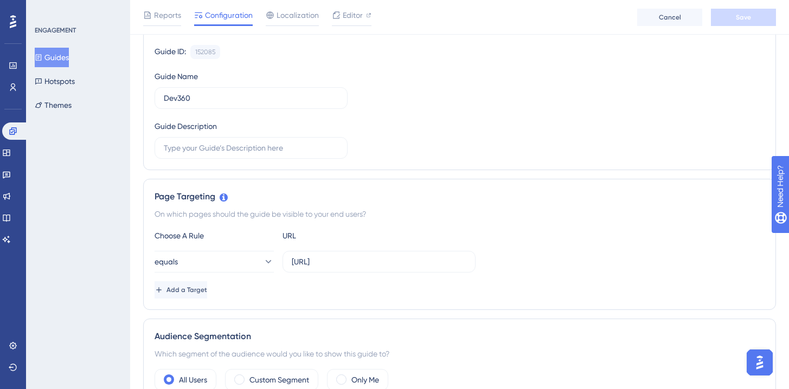
scroll to position [100, 0]
